Goal: Task Accomplishment & Management: Complete application form

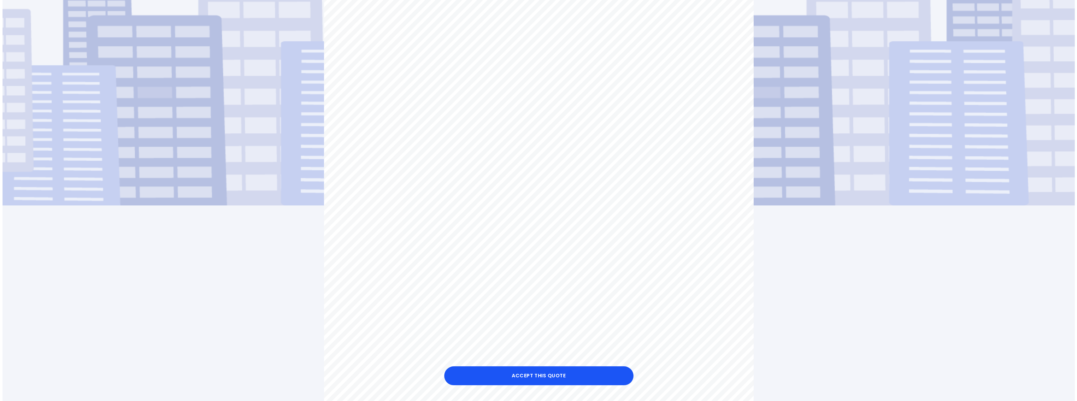
scroll to position [221, 0]
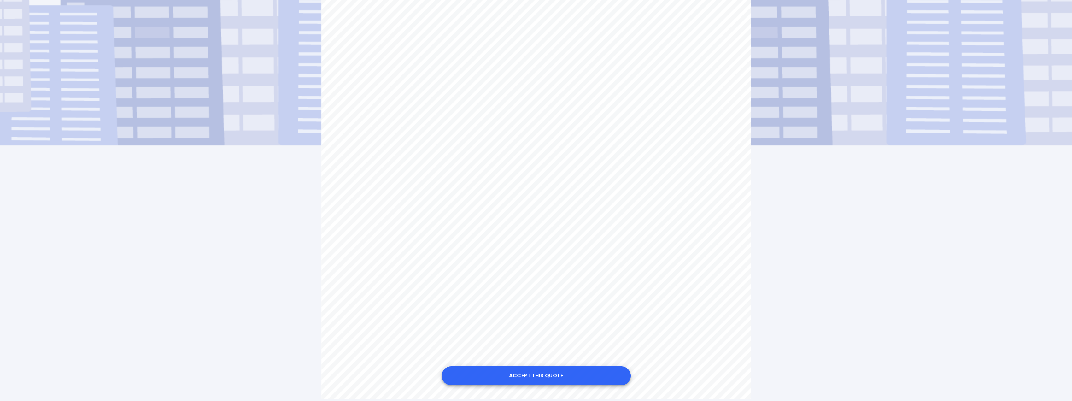
click at [545, 374] on button "Accept this Quote" at bounding box center [536, 375] width 189 height 19
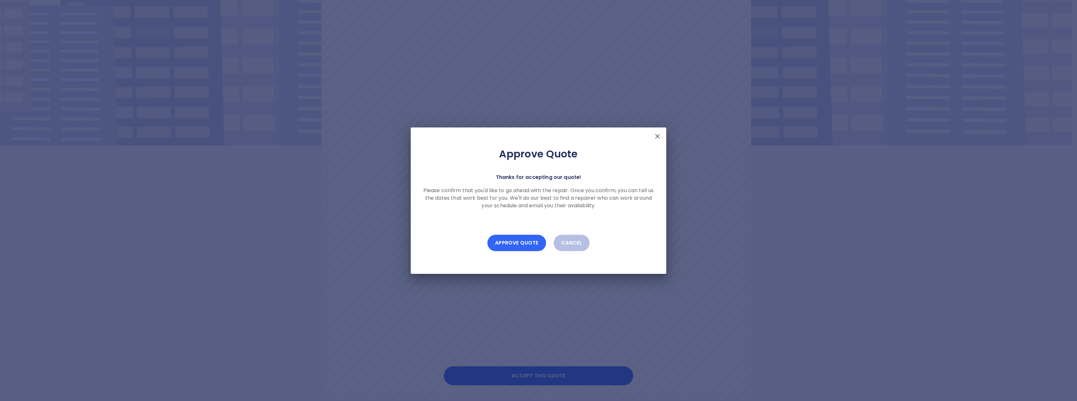
click at [519, 245] on button "Approve Quote" at bounding box center [516, 243] width 59 height 16
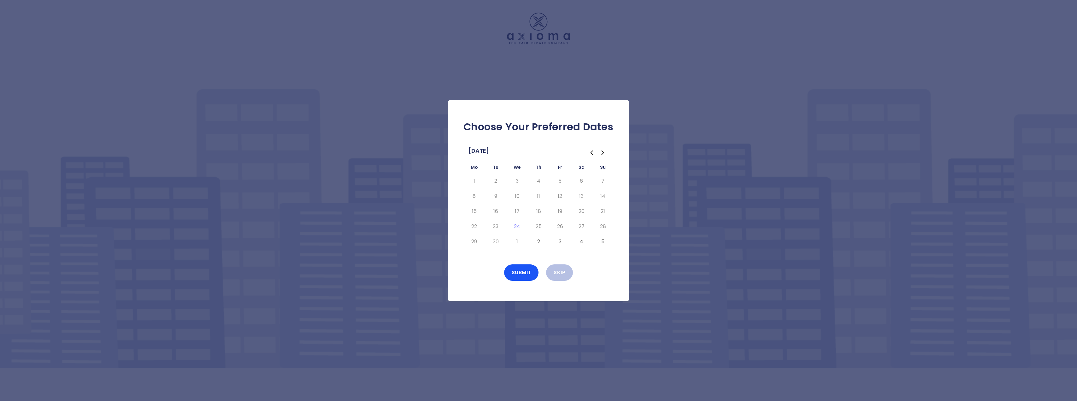
click at [603, 154] on icon "Go to the Next Month" at bounding box center [603, 153] width 8 height 8
click at [560, 181] on button "3" at bounding box center [559, 181] width 11 height 10
click at [513, 272] on button "Submit" at bounding box center [521, 272] width 35 height 16
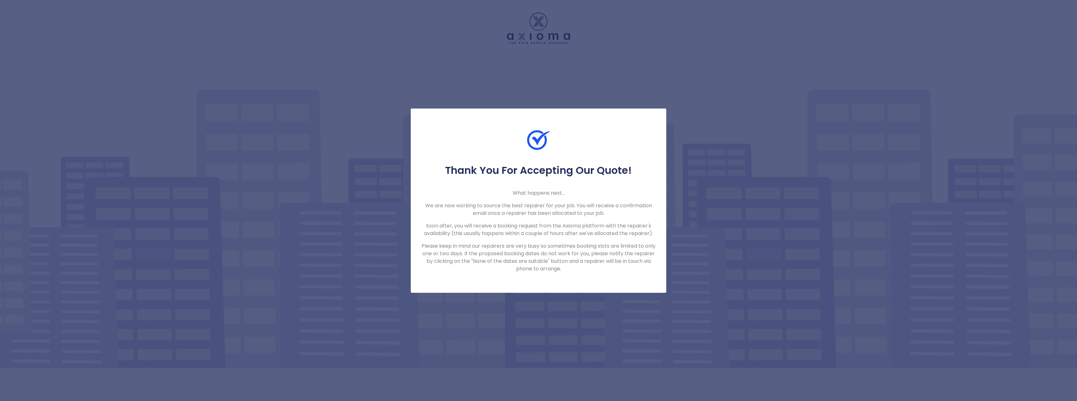
click at [593, 64] on div "Thank You For Accepting Our Quote! What happens next... We are now working to s…" at bounding box center [538, 200] width 1077 height 401
click at [540, 208] on p "We are now working to source the best repairer for your job. You will receive a…" at bounding box center [538, 209] width 235 height 15
click at [316, 183] on div "Thank You For Accepting Our Quote! What happens next... We are now working to s…" at bounding box center [538, 200] width 1077 height 401
click at [509, 320] on div "Thank You For Accepting Our Quote! What happens next... We are now working to s…" at bounding box center [538, 200] width 1077 height 401
click at [509, 78] on div "Thank You For Accepting Our Quote! What happens next... We are now working to s…" at bounding box center [538, 200] width 1077 height 401
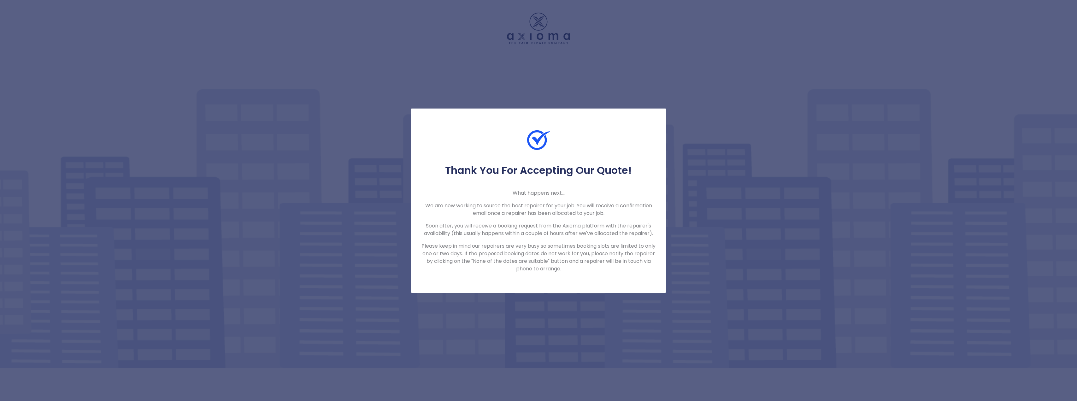
click at [367, 110] on div "Thank You For Accepting Our Quote! What happens next... We are now working to s…" at bounding box center [538, 200] width 1077 height 401
click at [599, 324] on div "Thank You For Accepting Our Quote! What happens next... We are now working to s…" at bounding box center [538, 200] width 1077 height 401
